Goal: Task Accomplishment & Management: Manage account settings

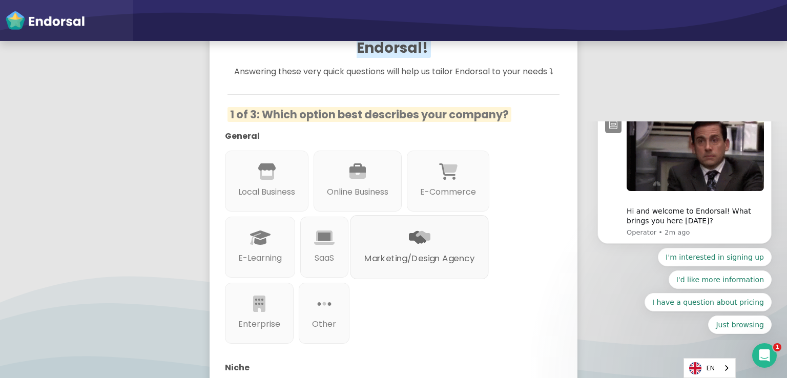
scroll to position [120, 0]
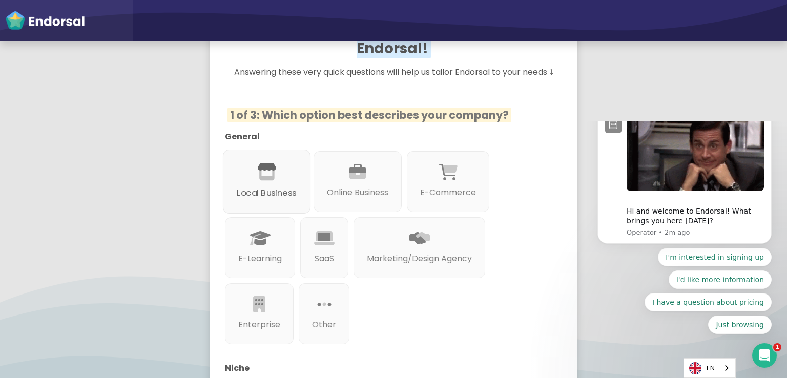
click at [291, 187] on p "Local Business" at bounding box center [267, 193] width 60 height 13
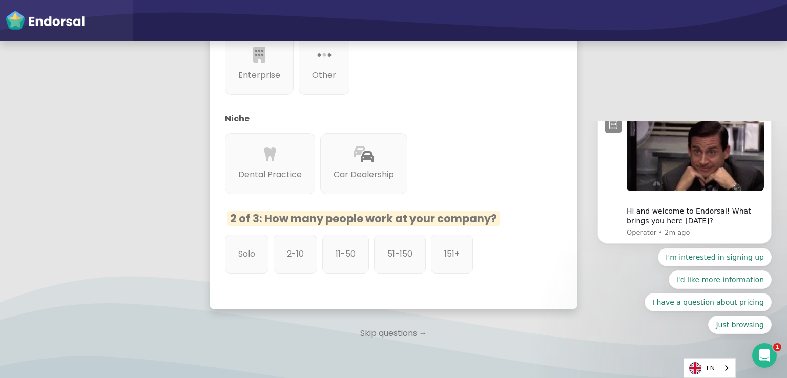
scroll to position [376, 0]
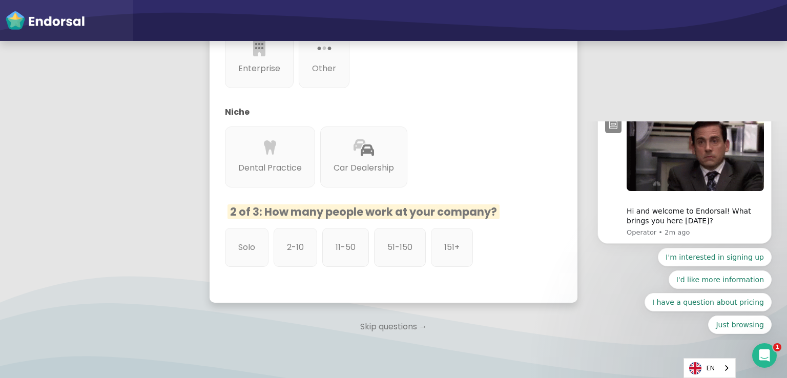
click at [381, 316] on p "Skip questions →" at bounding box center [394, 327] width 368 height 23
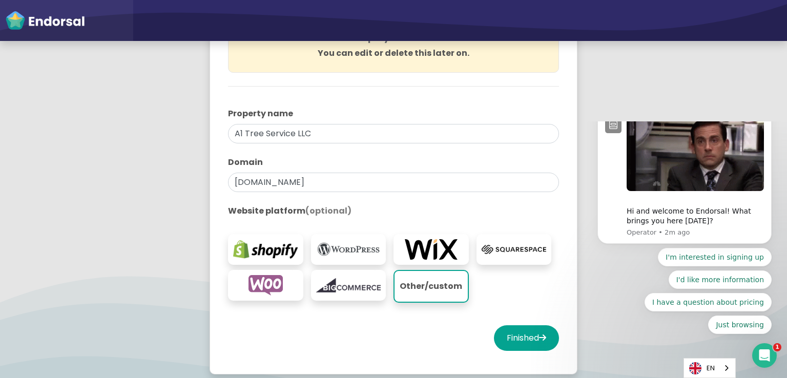
scroll to position [170, 0]
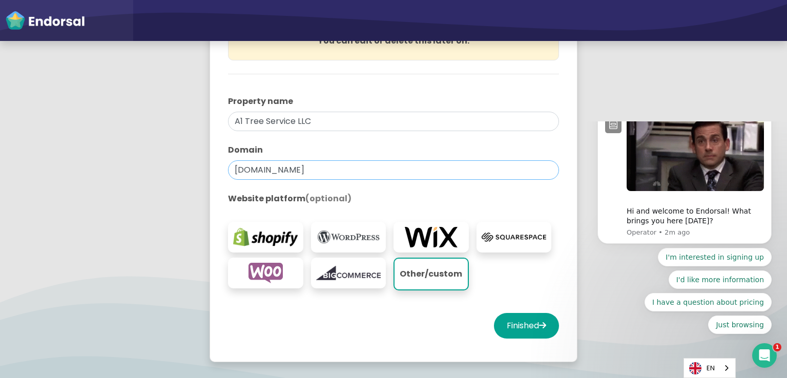
click at [372, 169] on input "[DOMAIN_NAME]" at bounding box center [393, 169] width 331 height 19
click at [372, 170] on input "[DOMAIN_NAME]" at bounding box center [393, 169] width 331 height 19
drag, startPoint x: 372, startPoint y: 170, endPoint x: 367, endPoint y: 173, distance: 5.5
click at [371, 170] on input "[DOMAIN_NAME]" at bounding box center [393, 169] width 331 height 19
paste input "ct"
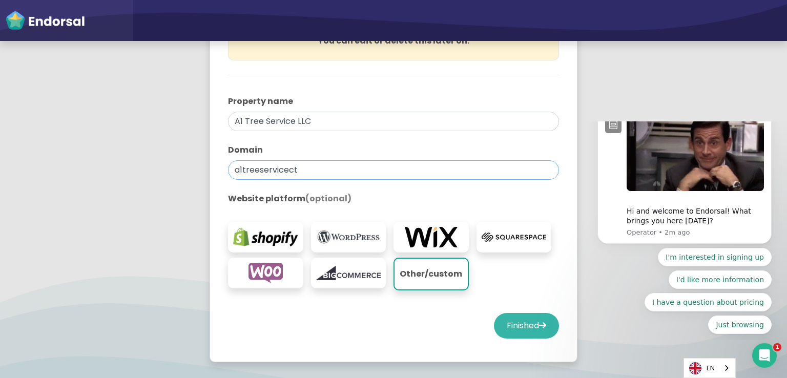
type input "a1treeservicect"
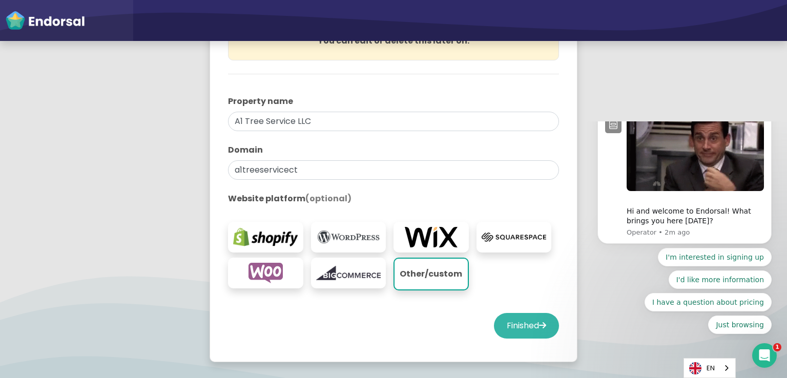
click at [521, 325] on button "Finished" at bounding box center [526, 326] width 65 height 26
select select "14"
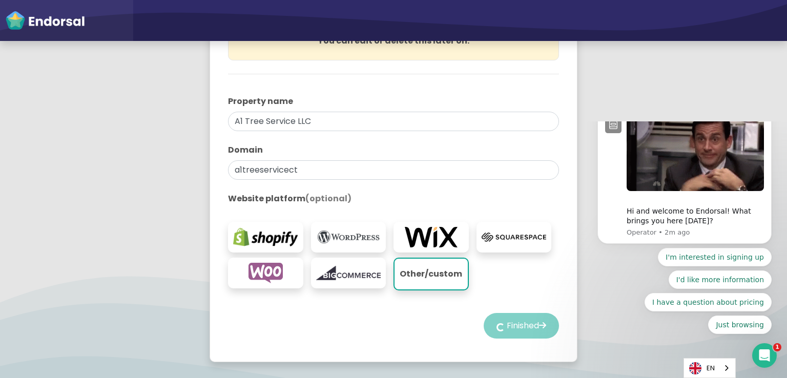
select select "14"
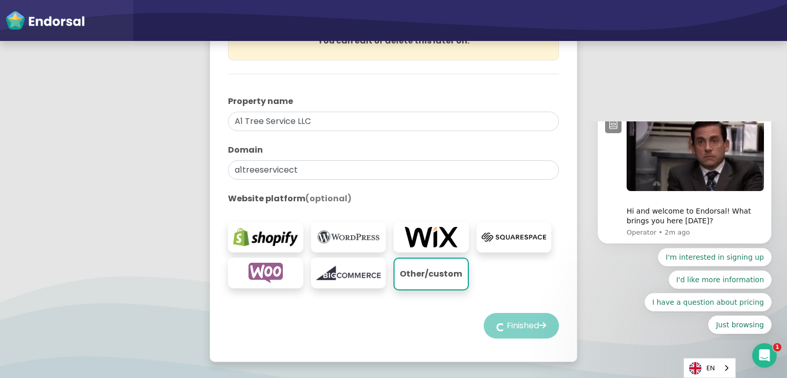
select select "14"
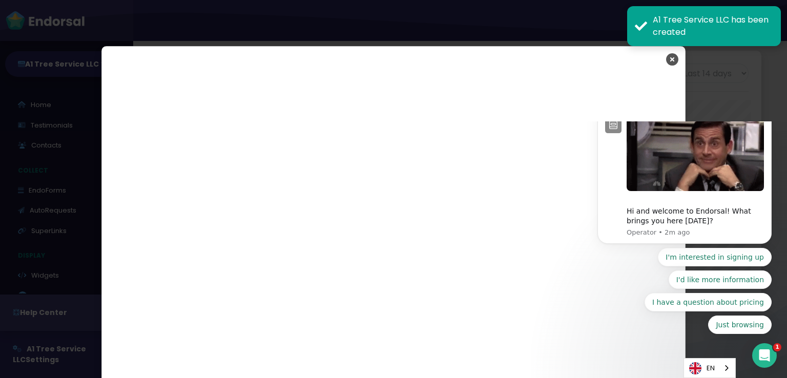
scroll to position [1801, 0]
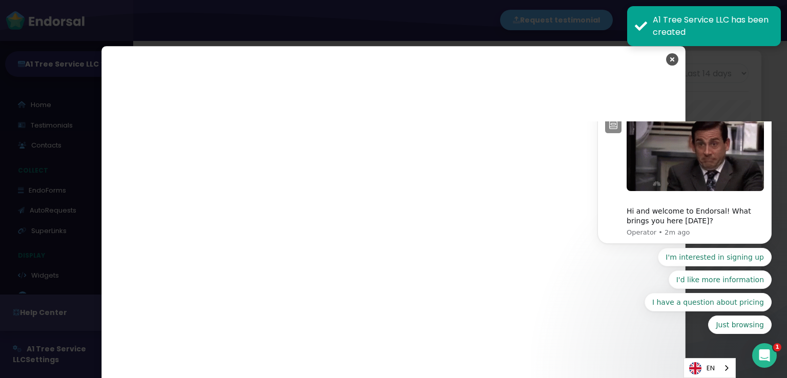
click at [669, 59] on icon "Close" at bounding box center [672, 60] width 12 height 26
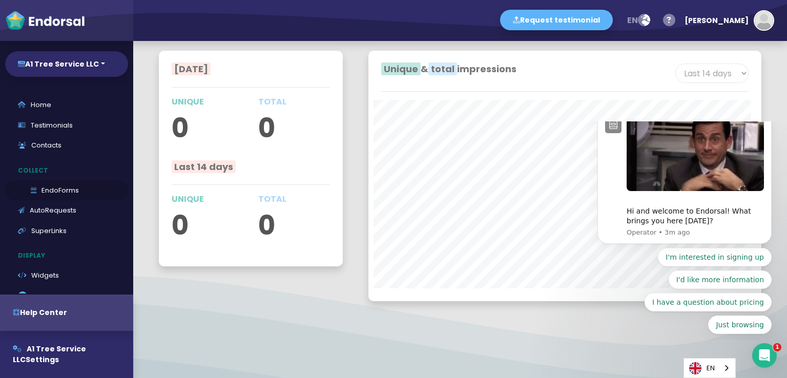
click at [66, 191] on link "EndoForms" at bounding box center [66, 190] width 123 height 20
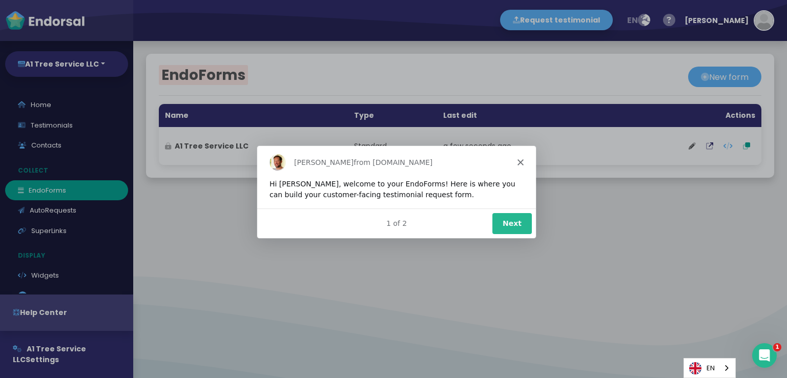
click at [521, 162] on polygon "Close" at bounding box center [520, 162] width 6 height 6
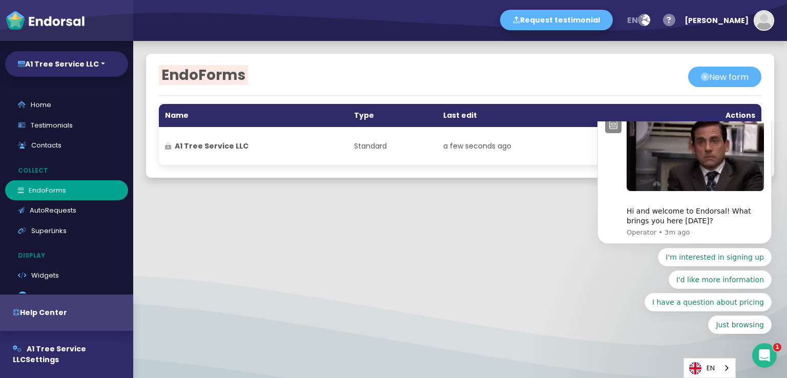
click at [769, 117] on button "Dismiss notification" at bounding box center [768, 110] width 13 height 13
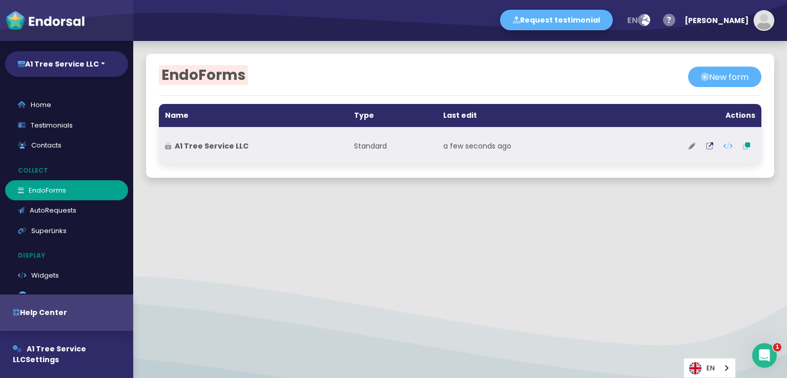
click at [689, 149] on icon at bounding box center [692, 145] width 7 height 7
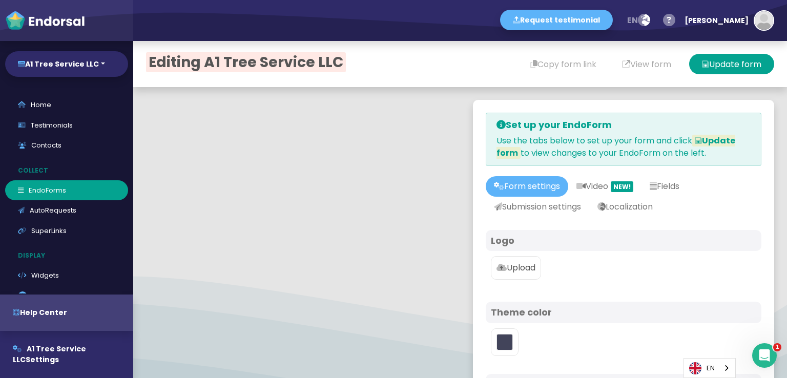
scroll to position [51, 0]
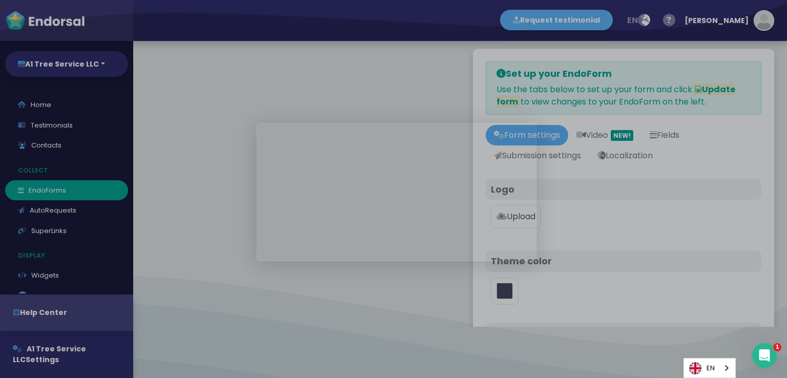
type input "#5DB3F9"
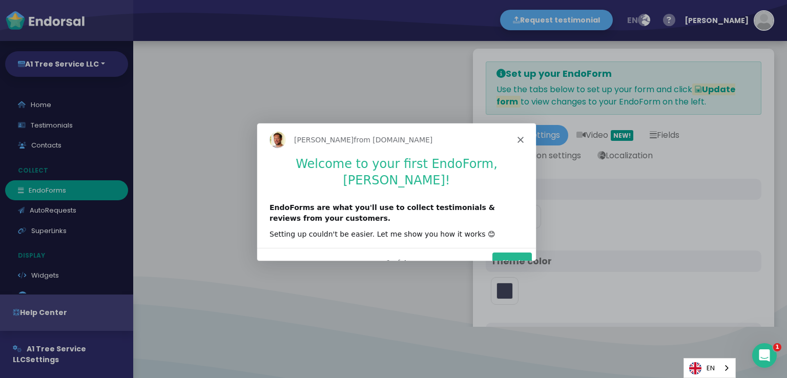
scroll to position [0, 0]
click at [521, 135] on div "[PERSON_NAME] from [DOMAIN_NAME]" at bounding box center [396, 138] width 279 height 33
click at [521, 139] on icon "Close" at bounding box center [520, 139] width 6 height 6
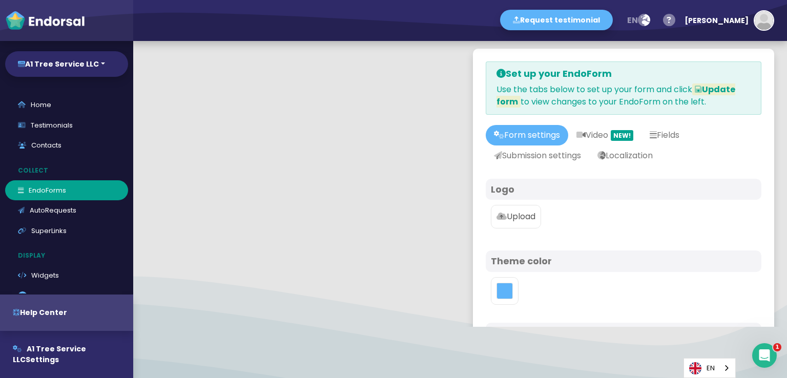
click at [518, 219] on p "Upload" at bounding box center [515, 217] width 39 height 12
click at [0, 0] on input "Upload" at bounding box center [0, 0] width 0 height 0
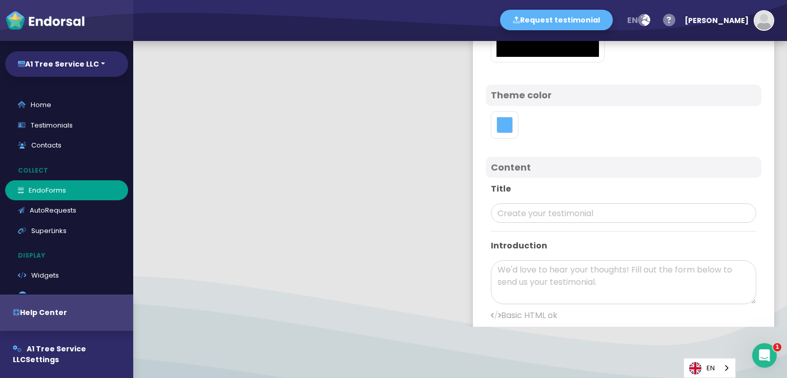
scroll to position [307, 0]
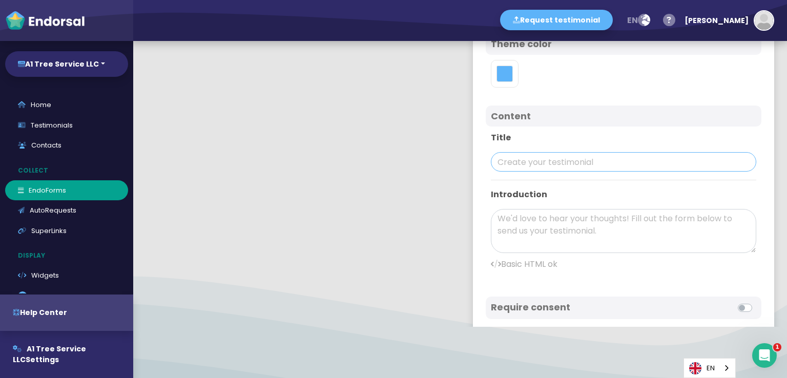
click at [548, 164] on input "text" at bounding box center [623, 161] width 265 height 19
paste input "A1 Tree Service LLC"
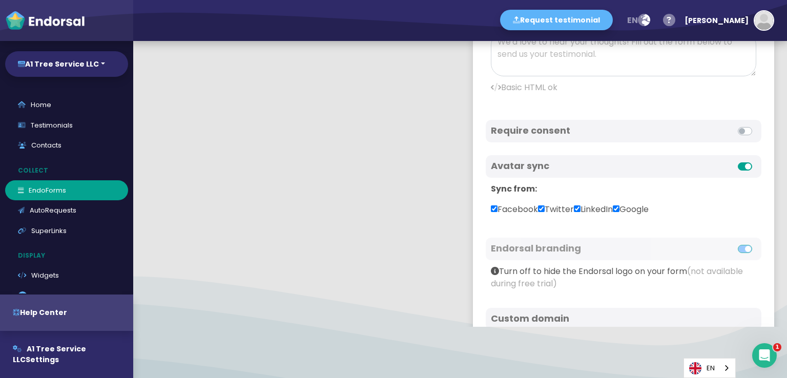
scroll to position [467, 0]
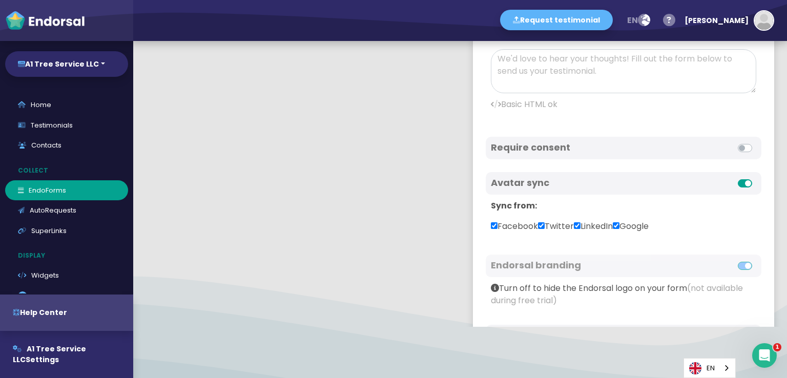
type input "A1 Tree Service LLC"
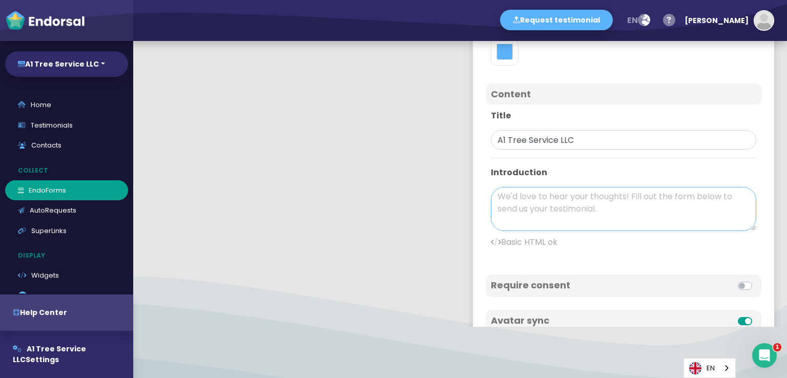
scroll to position [314, 0]
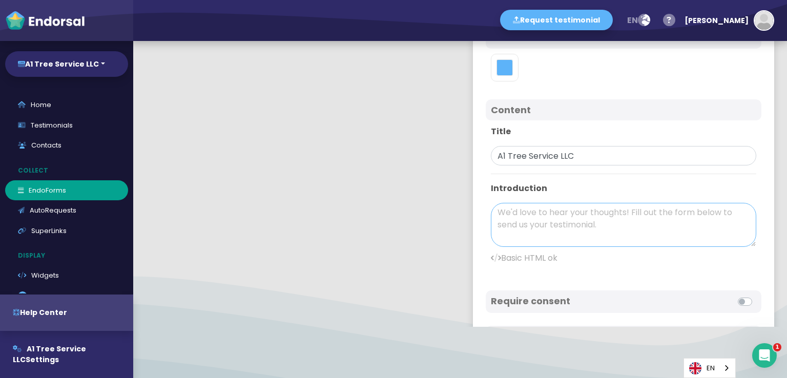
paste textarea "A1 Tree Service, LLC is your trusted provider for tree service in [GEOGRAPHIC_D…"
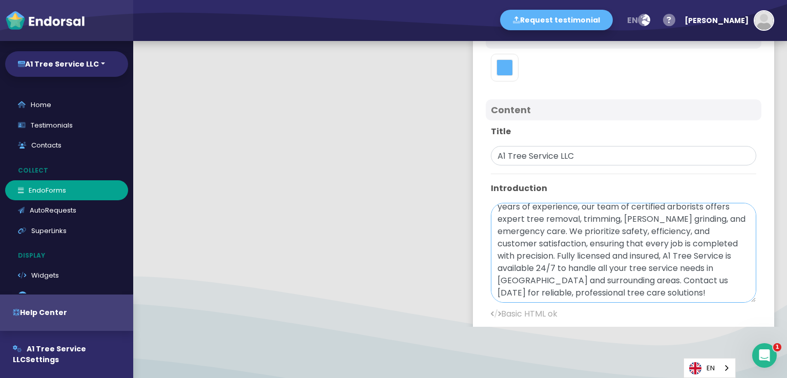
scroll to position [0, 0]
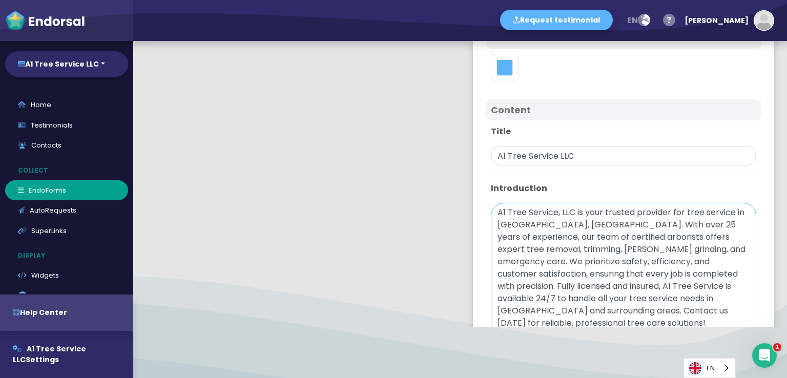
drag, startPoint x: 736, startPoint y: 242, endPoint x: 736, endPoint y: 353, distance: 110.7
click at [736, 353] on div "Editing A1 Tree Service LLC Copy form link View form Update form Set up your En…" at bounding box center [460, 209] width 654 height 337
click at [679, 213] on textarea "A1 Tree Service, LLC is your trusted provider for tree service in [GEOGRAPHIC_D…" at bounding box center [623, 280] width 265 height 154
click at [569, 220] on textarea "A1 Tree Service, LLC is your trusted provider for **[tree service in [GEOGRAPHI…" at bounding box center [623, 280] width 265 height 154
paste textarea "[URL][DOMAIN_NAME]"
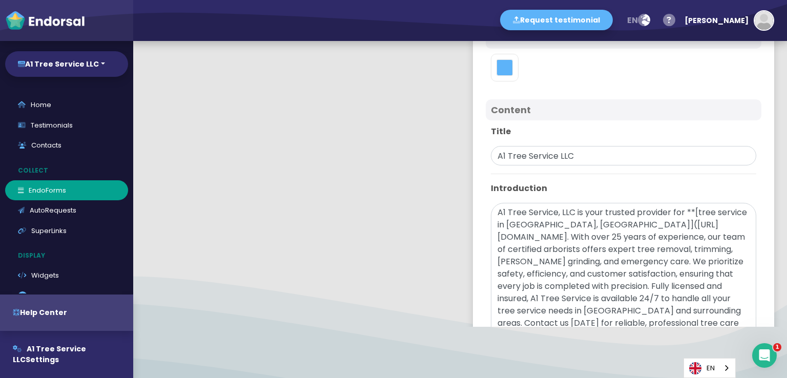
click at [631, 164] on div "Title A1 Tree Service LLC Introduction A1 Tree Service, LLC is your trusted pro…" at bounding box center [624, 253] width 276 height 267
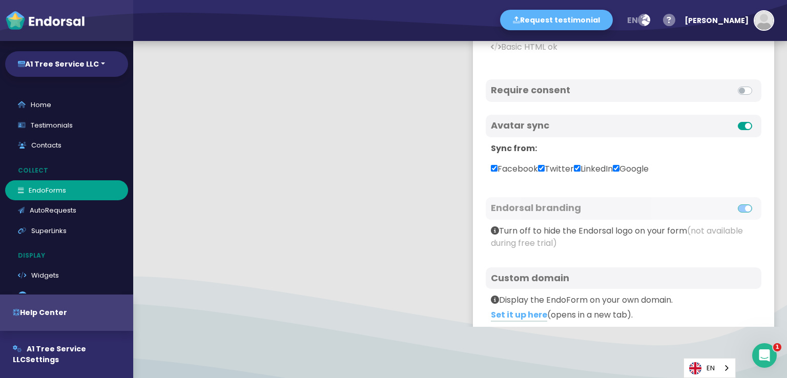
scroll to position [680, 0]
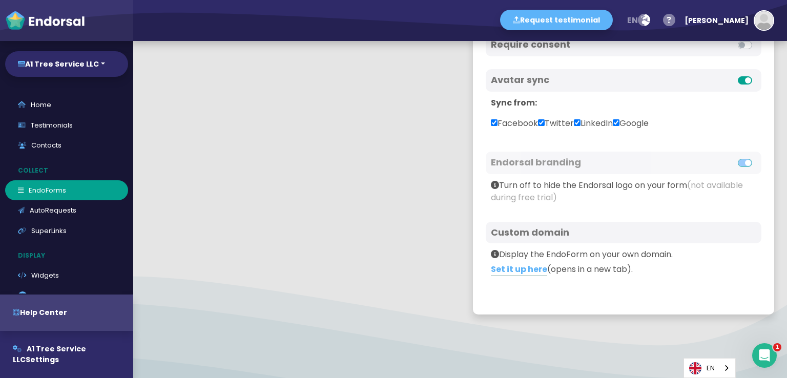
click at [546, 335] on div at bounding box center [460, 333] width 654 height 13
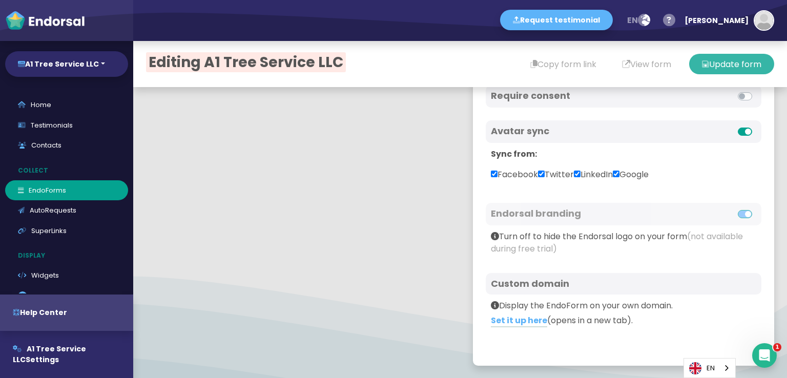
click at [715, 59] on button "Update form" at bounding box center [731, 64] width 85 height 20
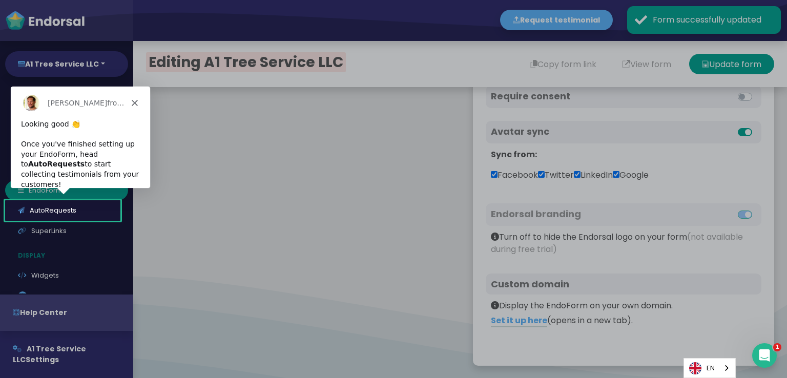
drag, startPoint x: 441, startPoint y: 164, endPoint x: 443, endPoint y: 186, distance: 22.6
click at [443, 185] on div "Product tour overlay" at bounding box center [393, 189] width 787 height 378
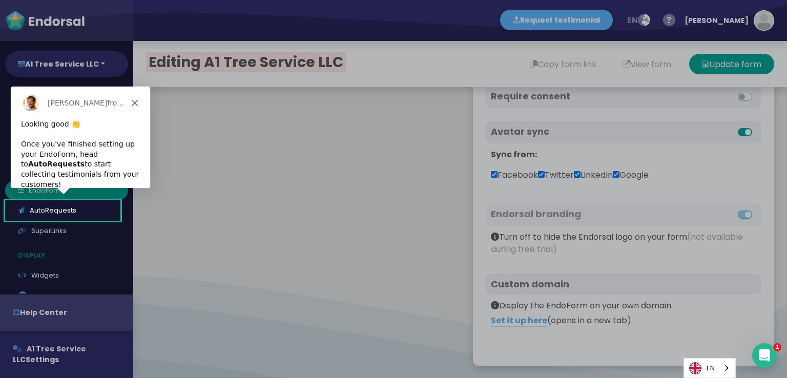
click at [348, 306] on div "Product tour overlay" at bounding box center [393, 189] width 787 height 378
drag, startPoint x: 330, startPoint y: 216, endPoint x: 293, endPoint y: 198, distance: 41.2
click at [331, 216] on div "Product tour overlay" at bounding box center [393, 189] width 787 height 378
click at [136, 98] on div "[PERSON_NAME] from [DOMAIN_NAME]" at bounding box center [79, 102] width 139 height 33
click at [135, 105] on icon "Close" at bounding box center [134, 102] width 6 height 6
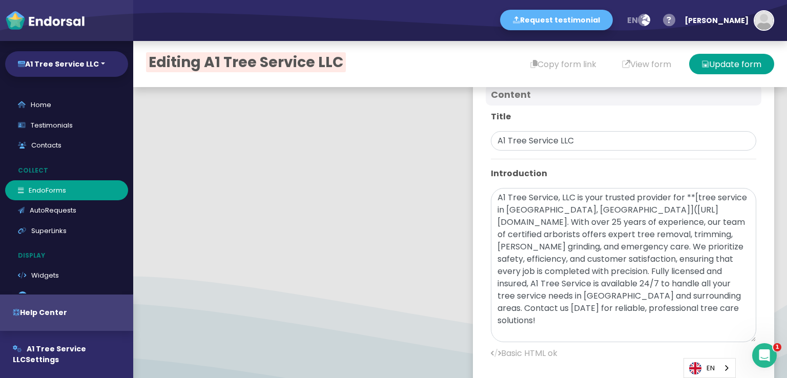
scroll to position [308, 0]
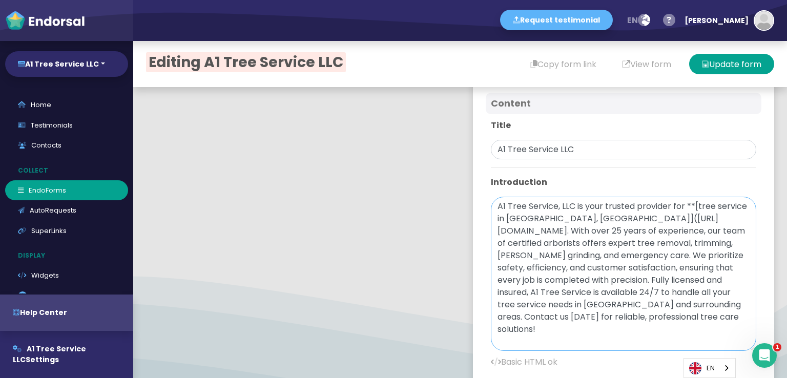
click at [612, 269] on textarea "A1 Tree Service, LLC is your trusted provider for **[tree service in [GEOGRAPHI…" at bounding box center [623, 274] width 265 height 154
paste textarea "tree service in [GEOGRAPHIC_DATA], [GEOGRAPHIC_DATA]"
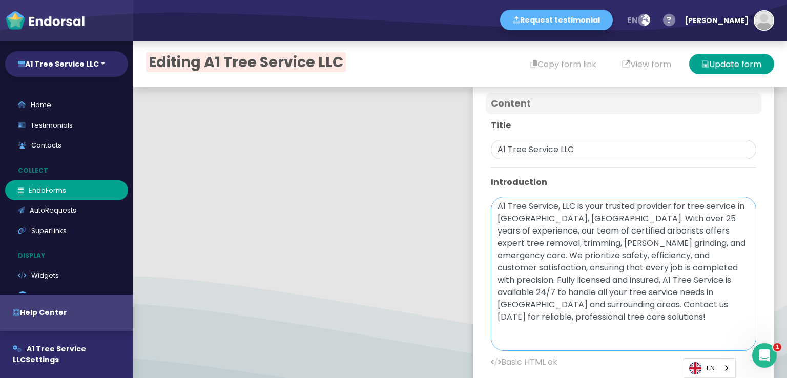
click at [678, 205] on textarea "A1 Tree Service, LLC is your trusted provider for tree service in [GEOGRAPHIC_D…" at bounding box center [623, 274] width 265 height 154
paste textarea "<a href="[URL][DOMAIN_NAME]"><b>"
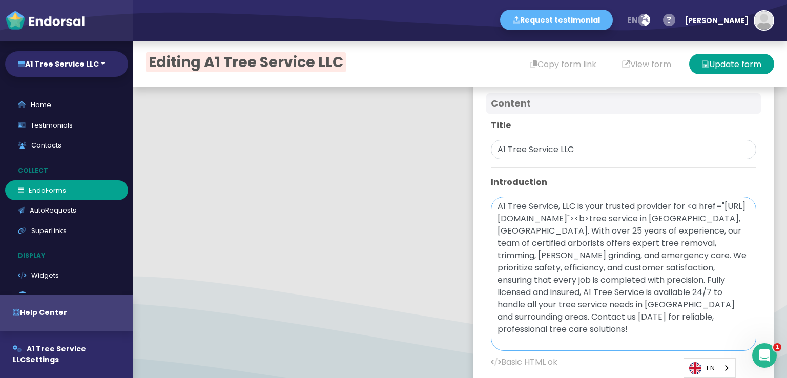
click at [602, 228] on textarea "A1 Tree Service, LLC is your trusted provider for <a href="[URL][DOMAIN_NAME]">…" at bounding box center [623, 274] width 265 height 154
paste textarea "</b></a>"
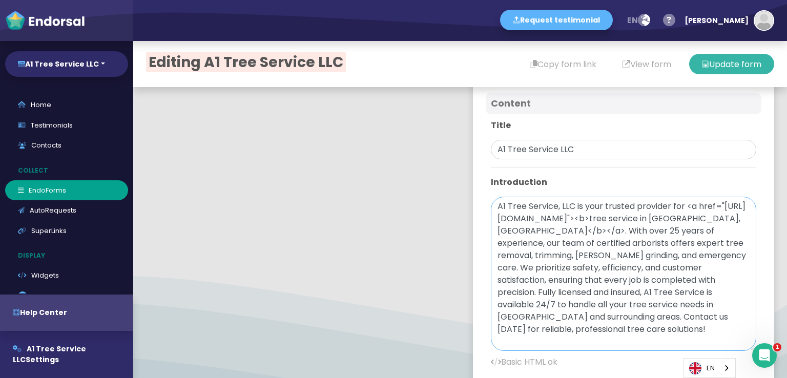
type textarea "A1 Tree Service, LLC is your trusted provider for <a href="[URL][DOMAIN_NAME]">…"
click at [735, 63] on button "Update form" at bounding box center [731, 64] width 85 height 20
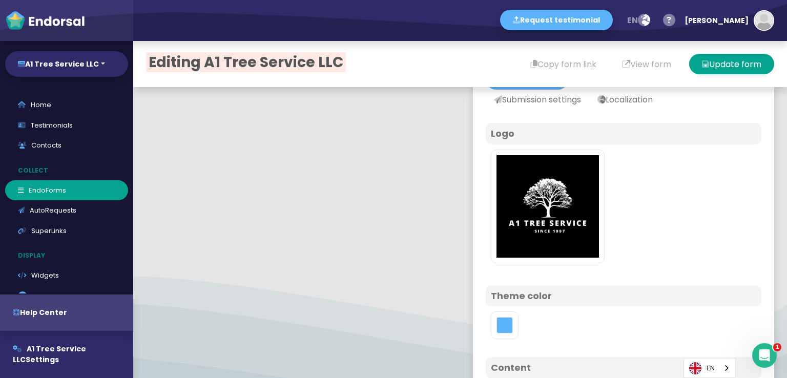
scroll to position [0, 0]
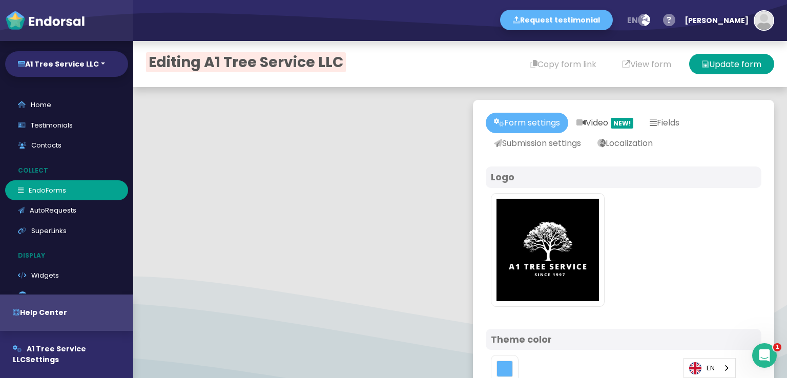
click at [593, 123] on link "Video NEW!" at bounding box center [604, 123] width 73 height 20
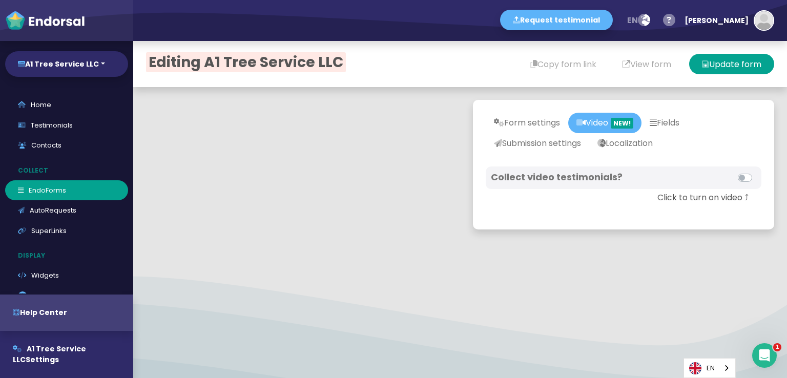
click at [699, 197] on p "Click to turn on video ⤴︎" at bounding box center [624, 198] width 276 height 12
click at [756, 172] on label at bounding box center [756, 172] width 0 height 0
click at [0, 0] on input "checkbox" at bounding box center [0, 0] width 0 height 0
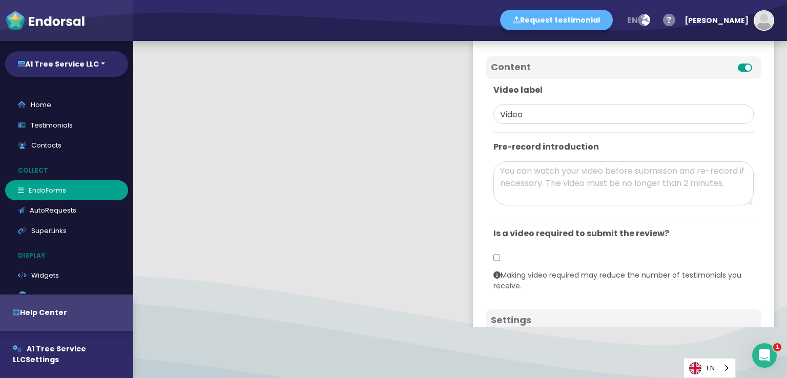
scroll to position [41, 0]
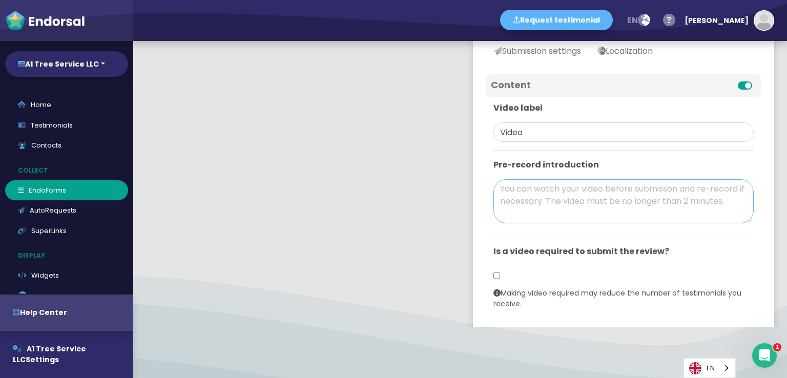
click at [554, 208] on textarea at bounding box center [623, 201] width 260 height 44
click at [560, 140] on input "Video" at bounding box center [623, 131] width 260 height 19
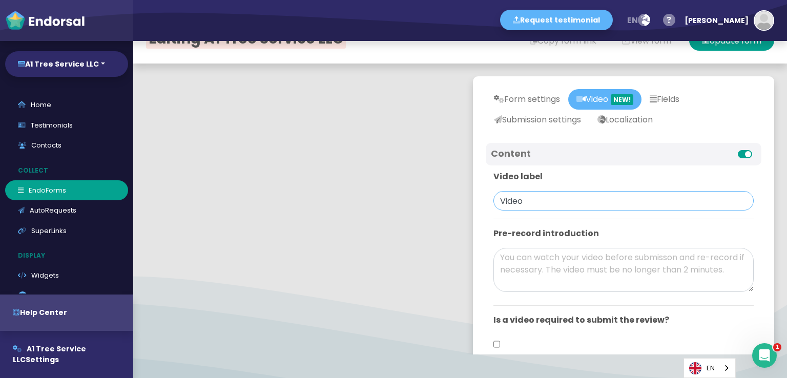
scroll to position [0, 0]
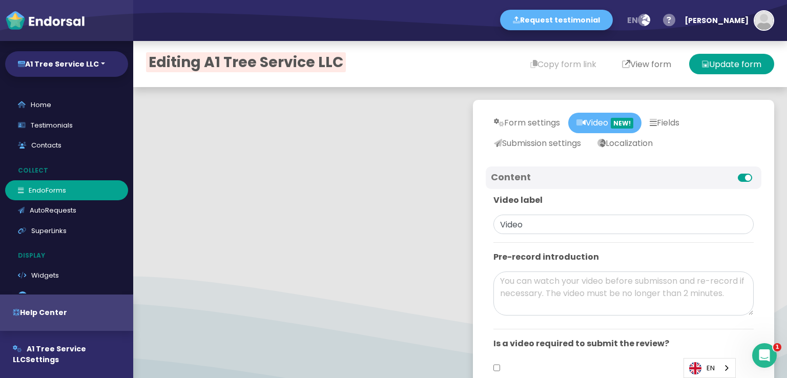
drag, startPoint x: 649, startPoint y: 65, endPoint x: 641, endPoint y: 68, distance: 8.5
click at [649, 65] on button "View form" at bounding box center [646, 64] width 75 height 20
